Goal: Information Seeking & Learning: Learn about a topic

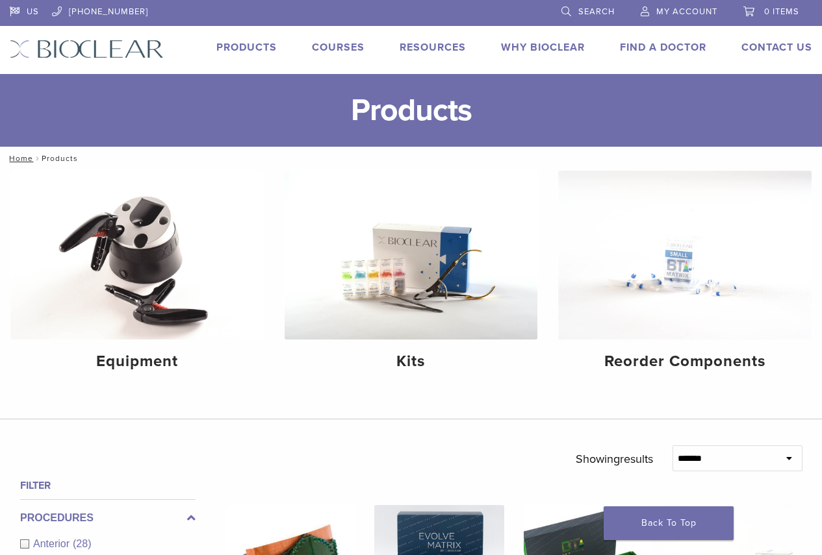
click at [245, 45] on link "Products" at bounding box center [246, 47] width 60 height 13
click at [421, 371] on h4 "Kits" at bounding box center [411, 361] width 233 height 23
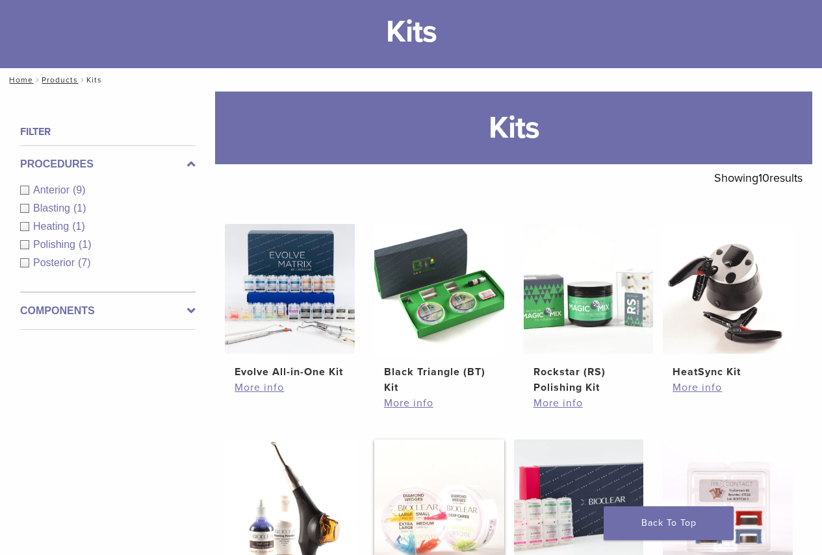
scroll to position [260, 0]
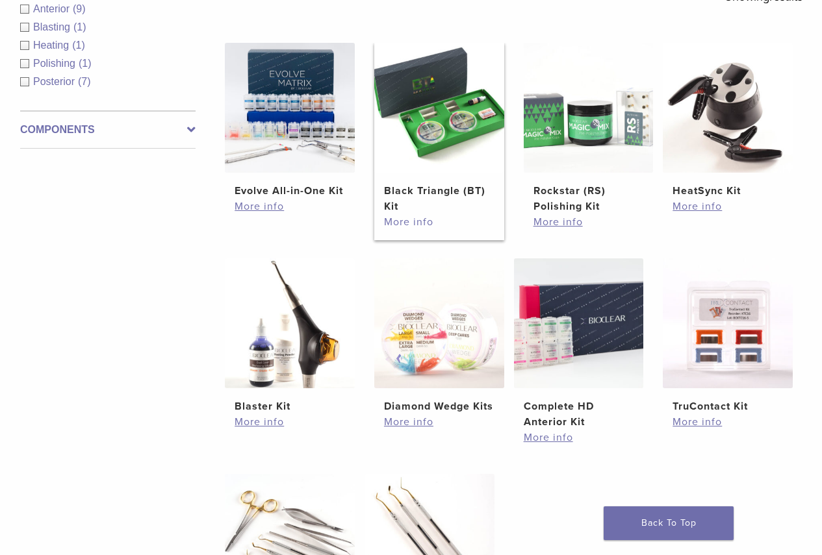
click at [410, 221] on link "More info" at bounding box center [439, 222] width 110 height 16
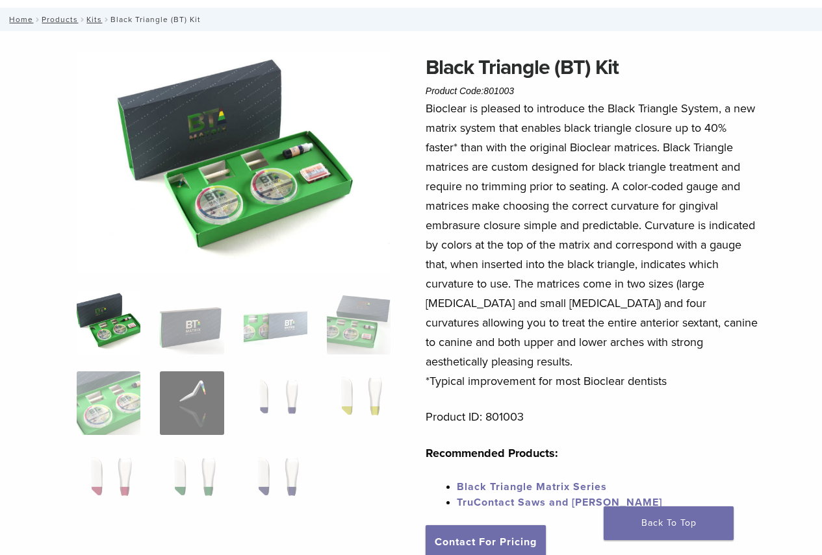
scroll to position [65, 0]
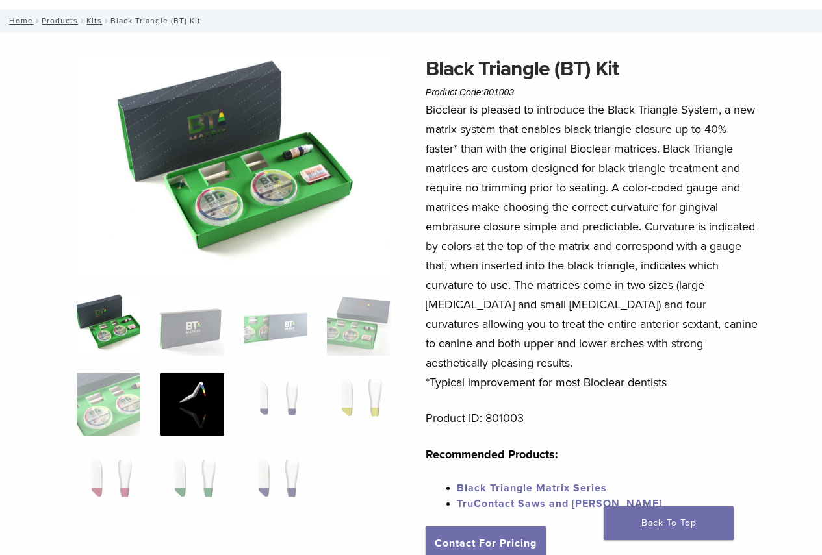
click at [203, 409] on img at bounding box center [192, 405] width 64 height 64
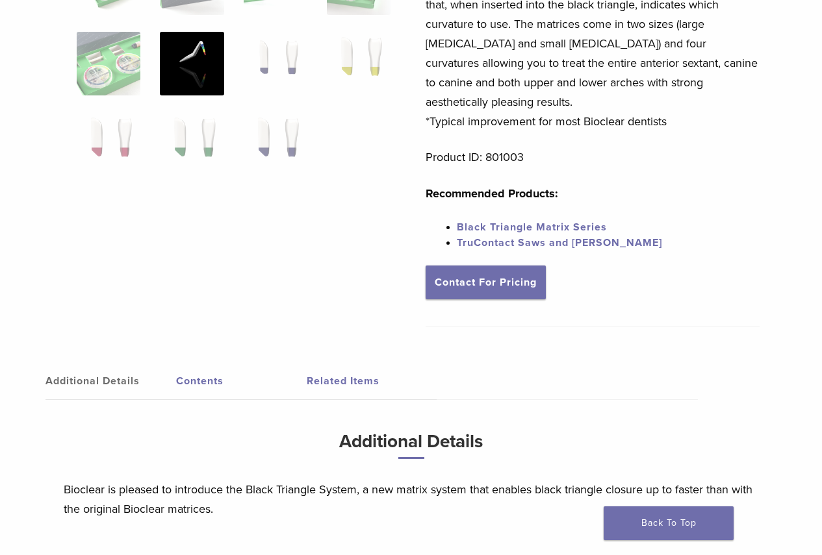
scroll to position [325, 0]
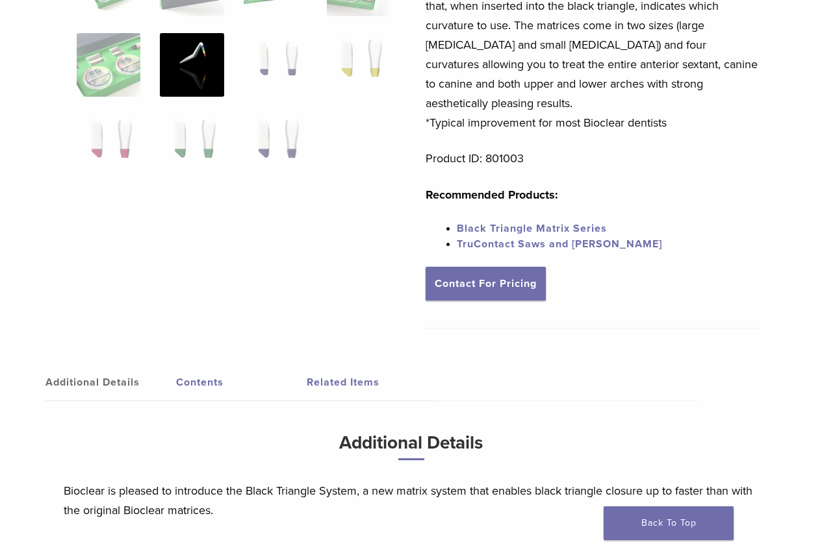
click at [206, 370] on link "Contents" at bounding box center [241, 382] width 131 height 36
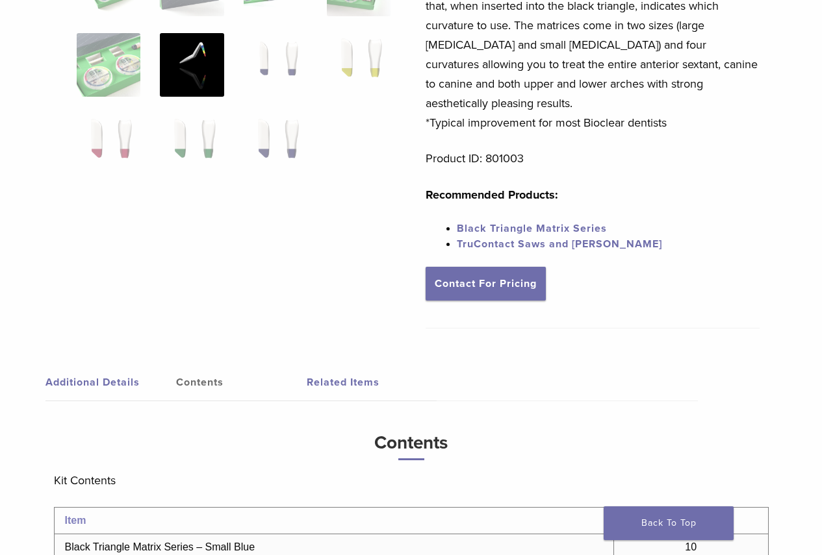
scroll to position [0, 0]
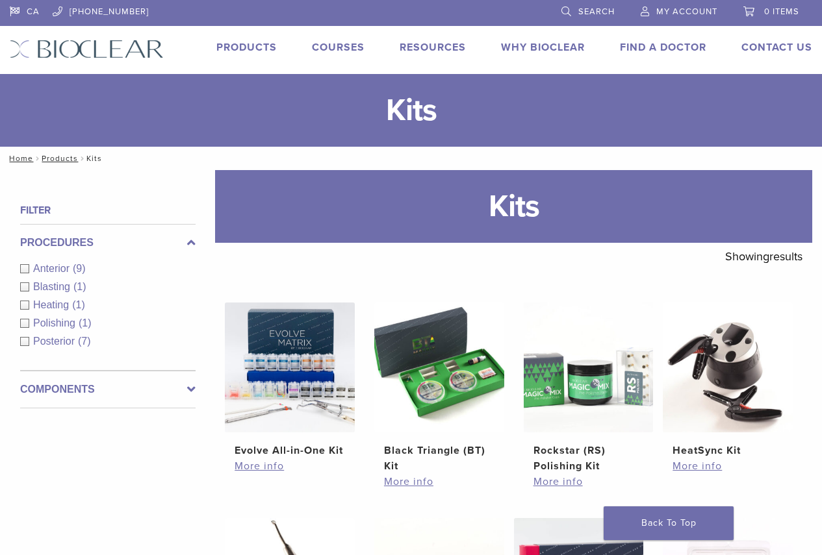
scroll to position [253, 0]
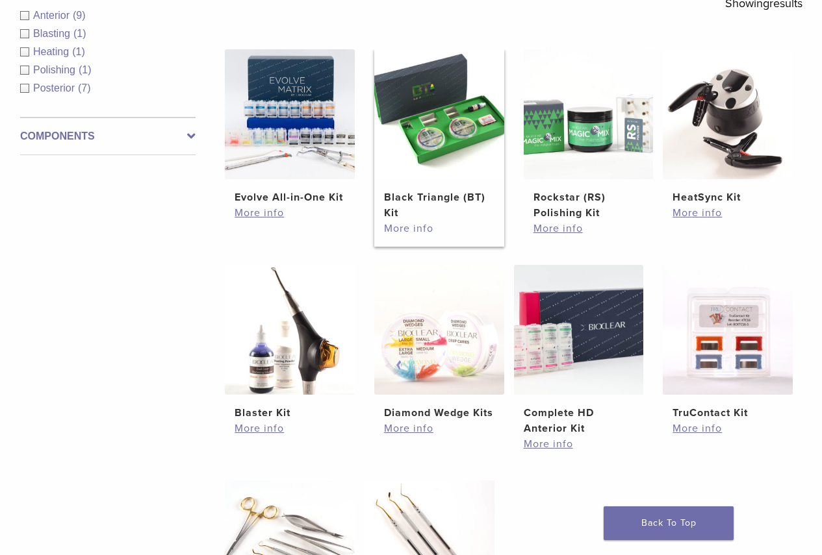
click at [409, 230] on link "More info" at bounding box center [439, 229] width 110 height 16
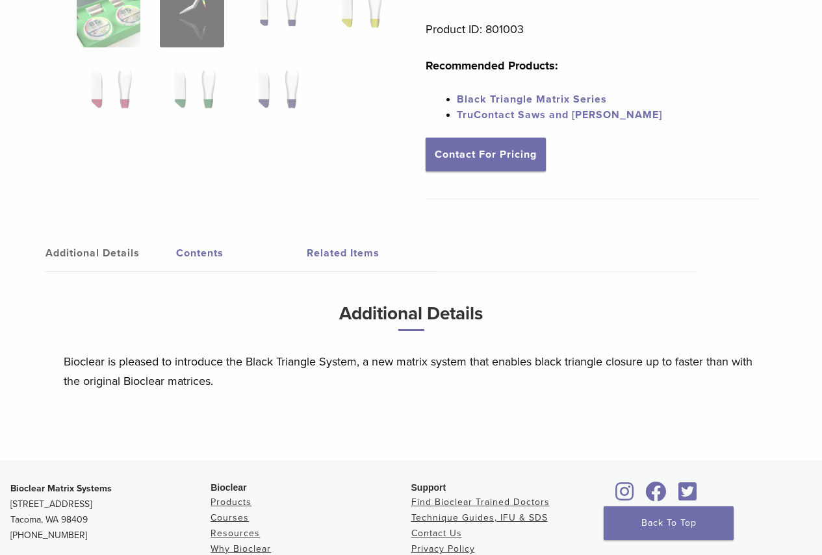
scroll to position [325, 0]
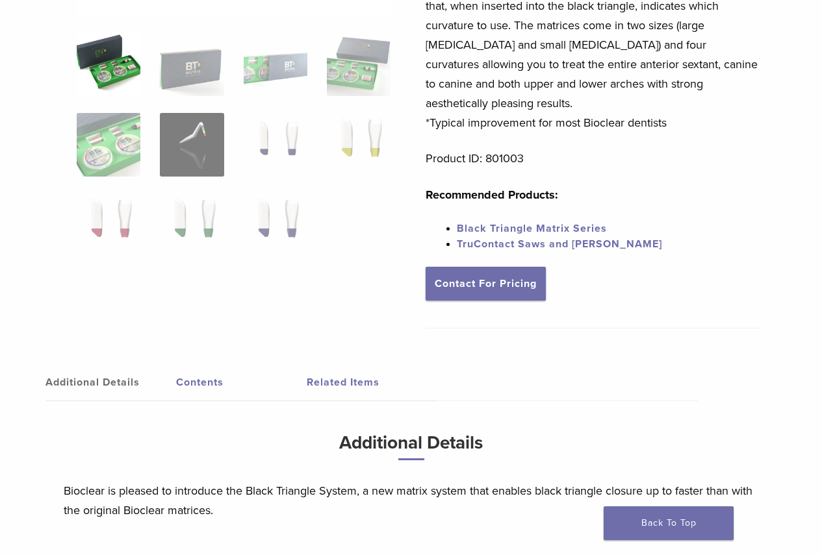
click at [204, 366] on link "Contents" at bounding box center [241, 382] width 131 height 36
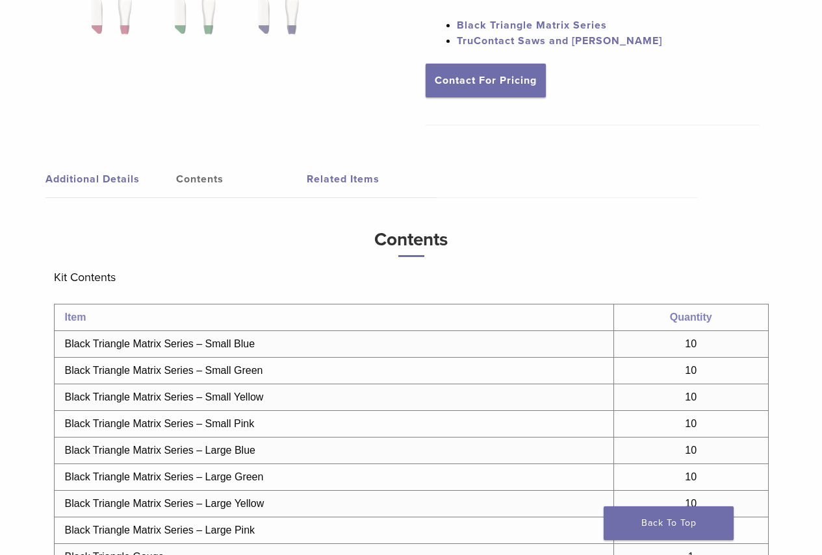
scroll to position [455, 0]
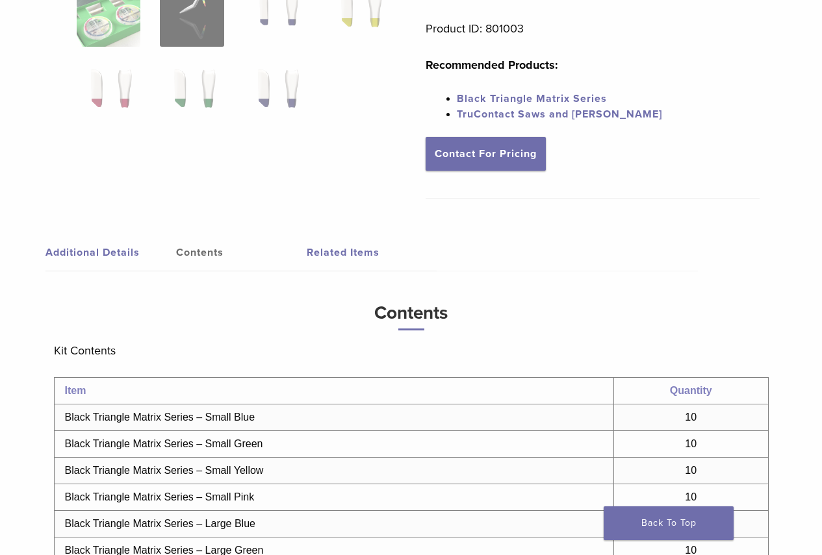
click at [522, 92] on link "Black Triangle Matrix Series" at bounding box center [532, 98] width 150 height 13
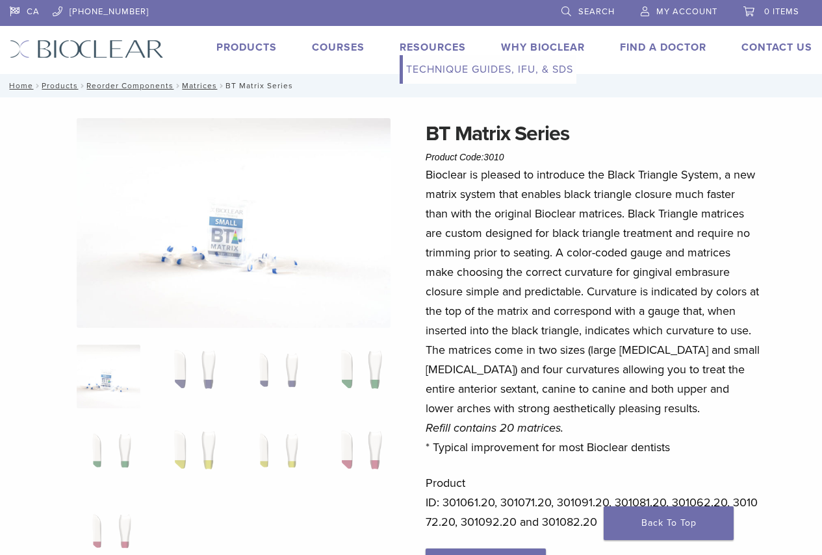
click at [446, 71] on link "Technique Guides, IFU, & SDS" at bounding box center [489, 69] width 173 height 29
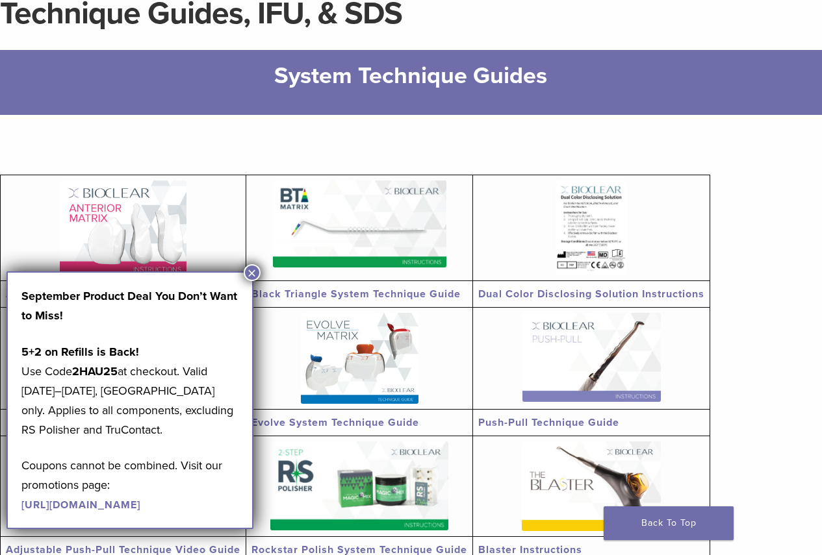
scroll to position [130, 0]
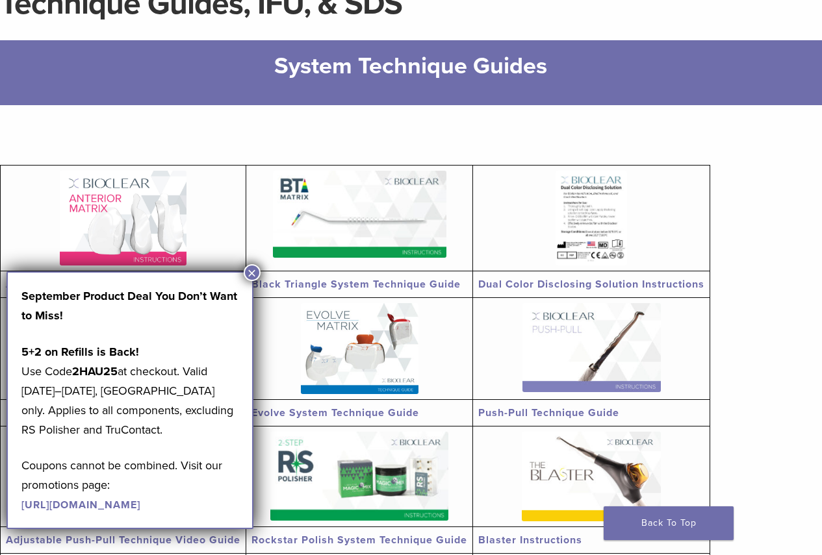
click at [251, 273] on button "×" at bounding box center [252, 272] width 17 height 17
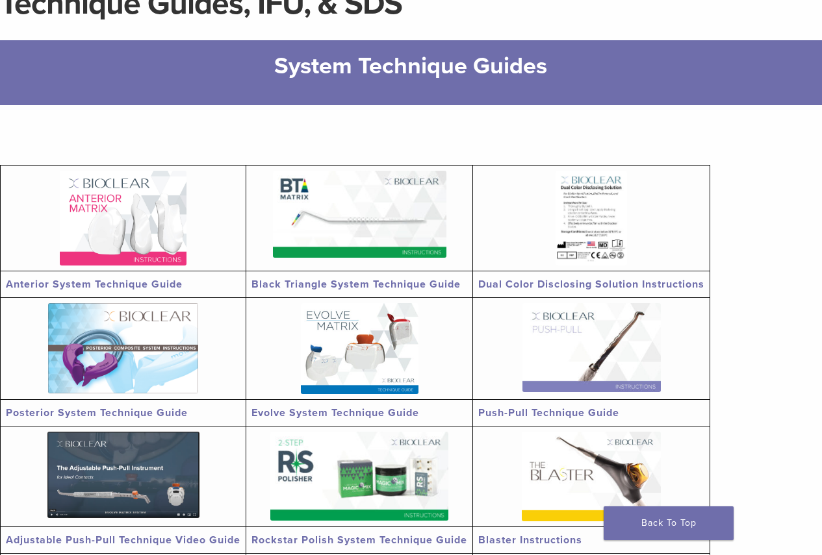
click at [360, 287] on link "Black Triangle System Technique Guide" at bounding box center [355, 284] width 209 height 13
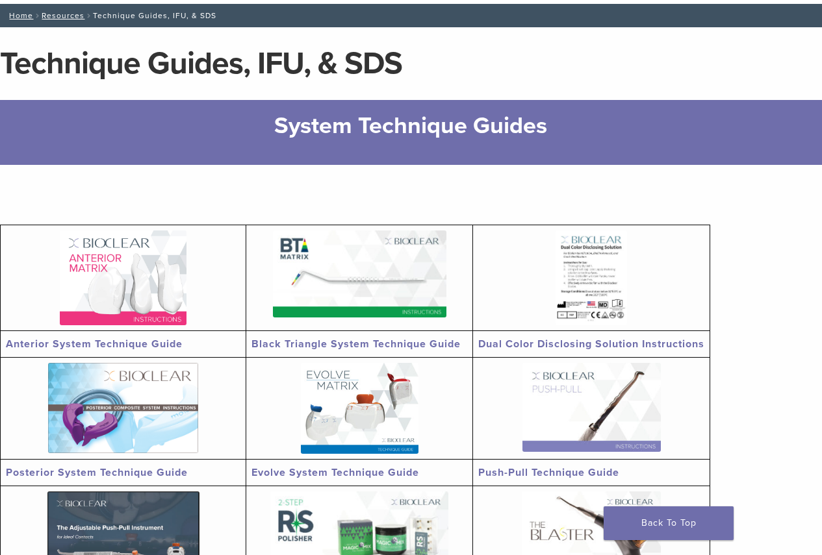
scroll to position [0, 0]
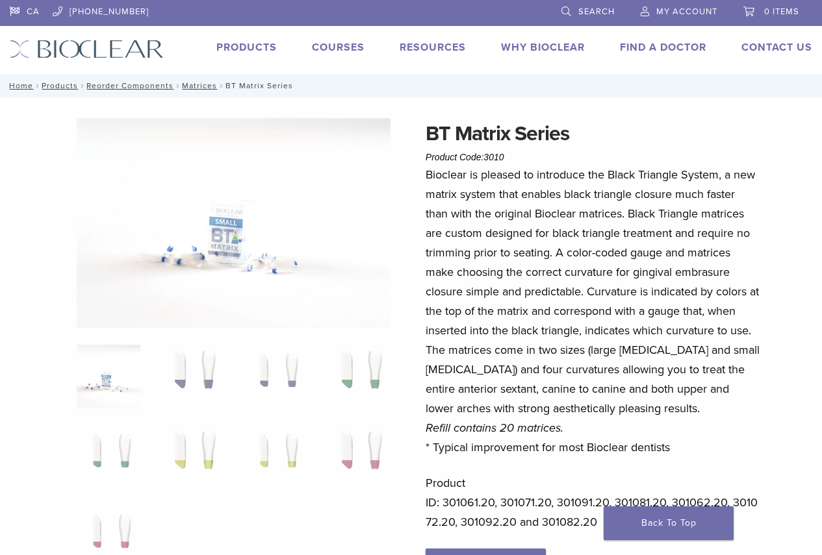
click at [237, 48] on link "Products" at bounding box center [246, 47] width 60 height 13
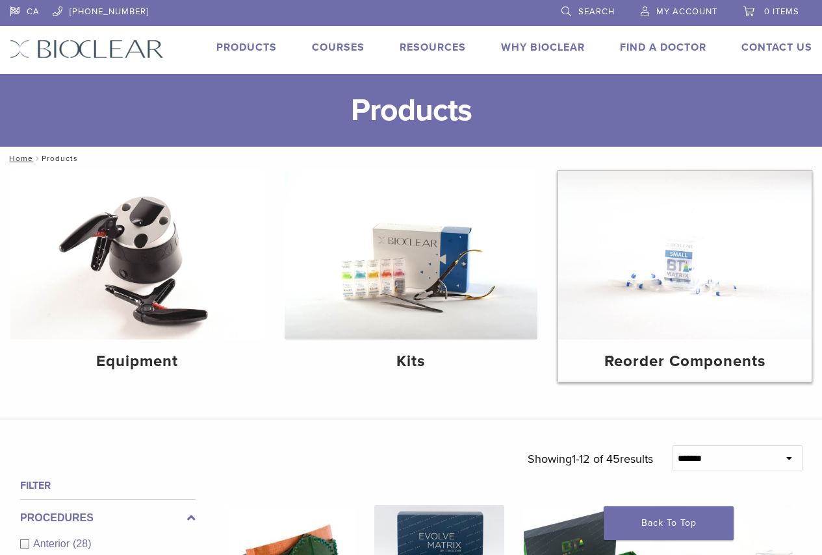
click at [688, 354] on h4 "Reorder Components" at bounding box center [684, 361] width 233 height 23
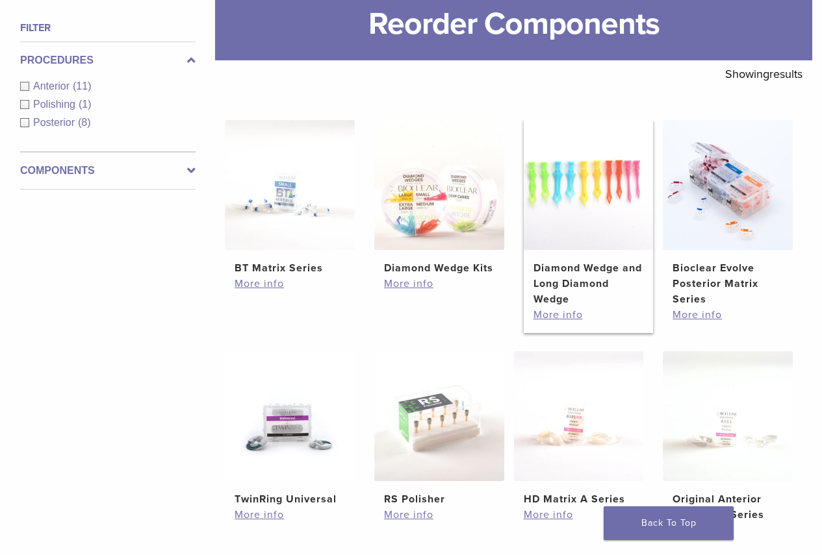
scroll to position [260, 0]
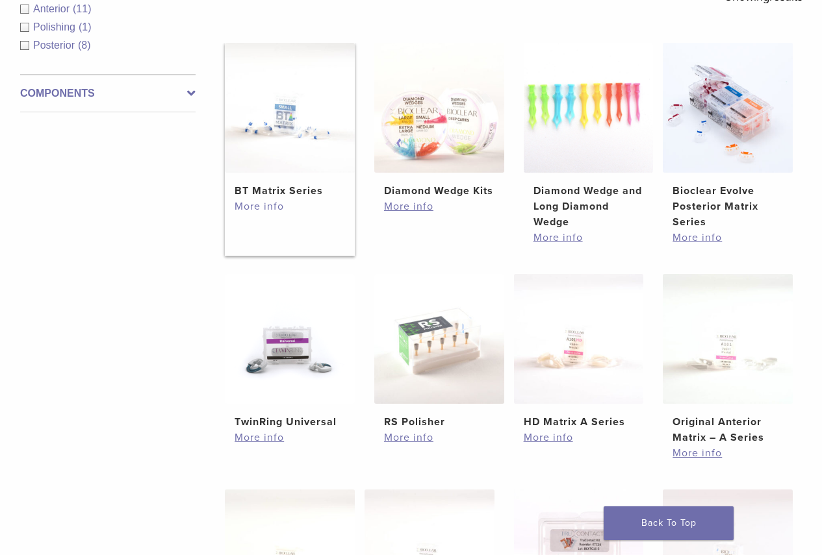
click at [258, 211] on link "More info" at bounding box center [289, 207] width 110 height 16
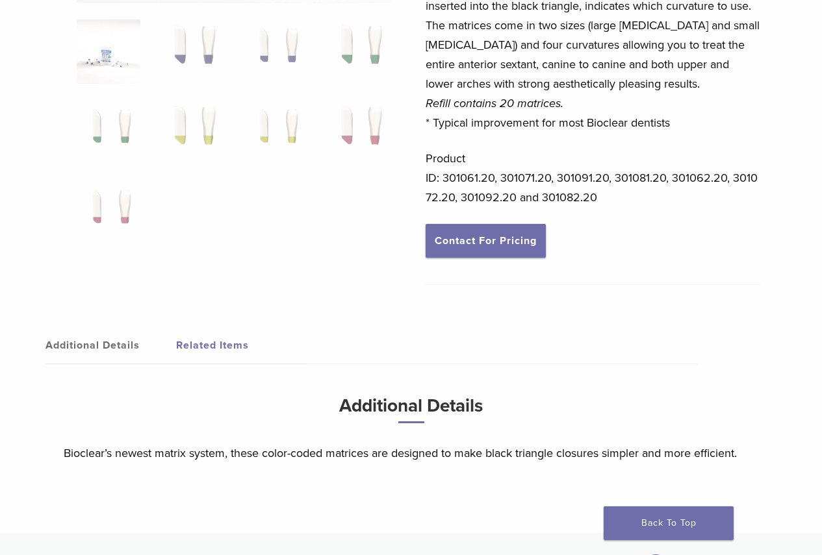
scroll to position [390, 0]
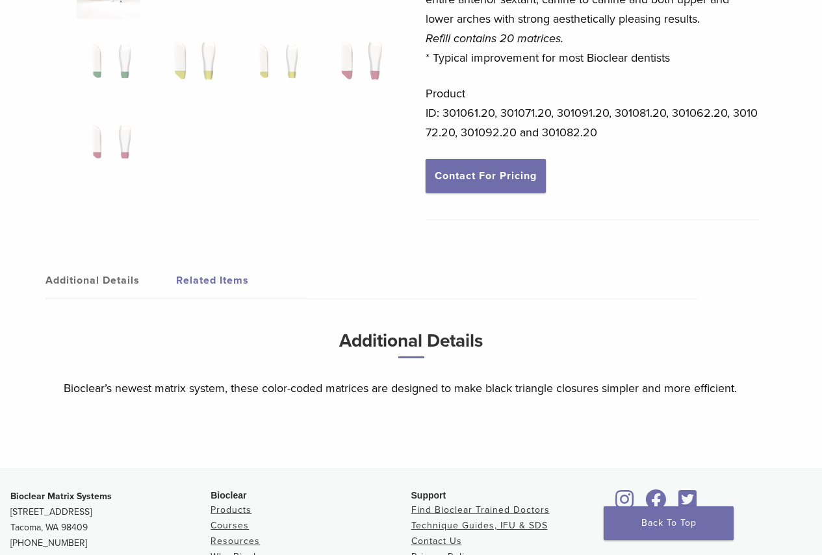
click at [108, 283] on link "Additional Details" at bounding box center [110, 280] width 131 height 36
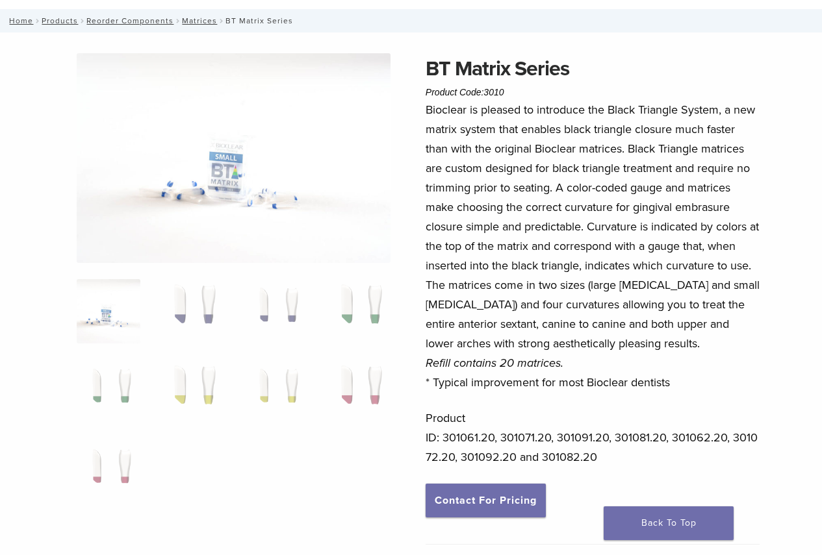
scroll to position [0, 0]
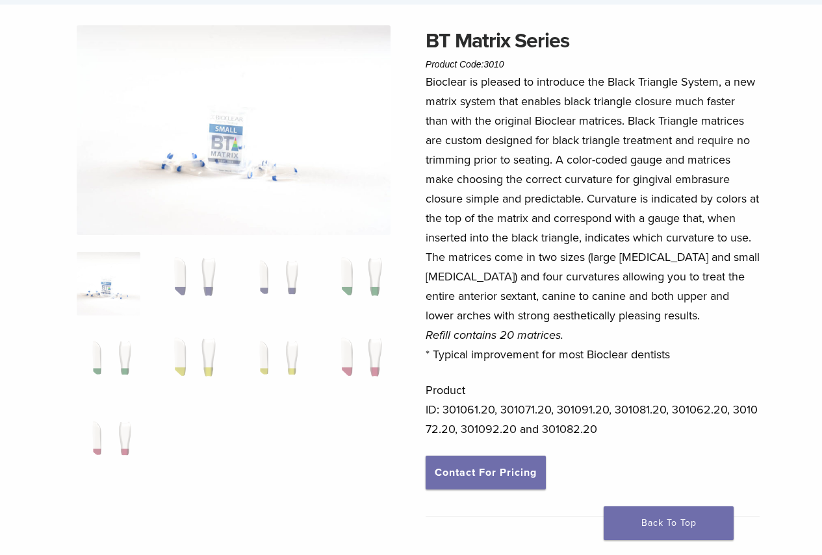
scroll to position [260, 0]
